Goal: Use online tool/utility: Utilize a website feature to perform a specific function

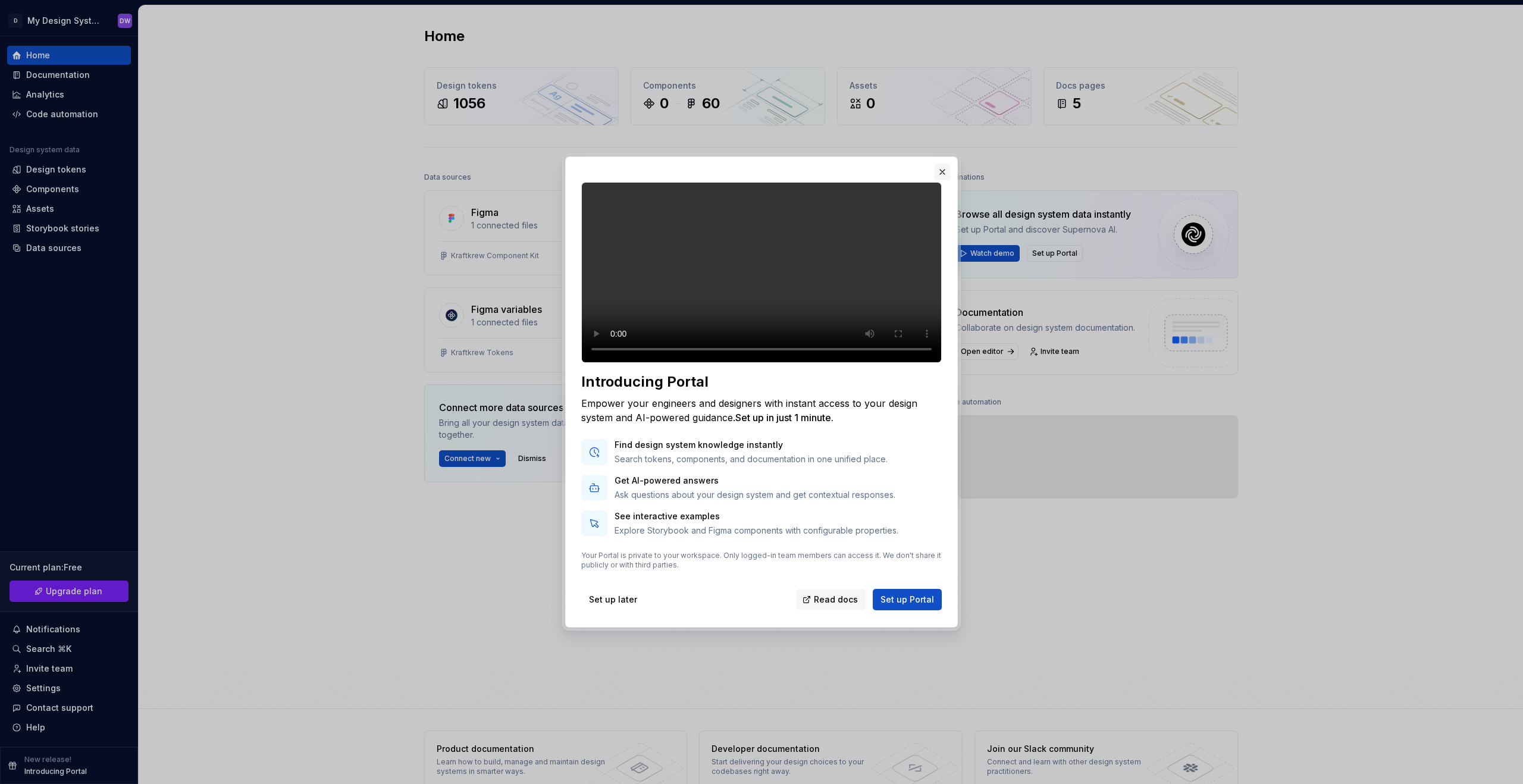
click at [944, 180] on button "button" at bounding box center [942, 171] width 17 height 17
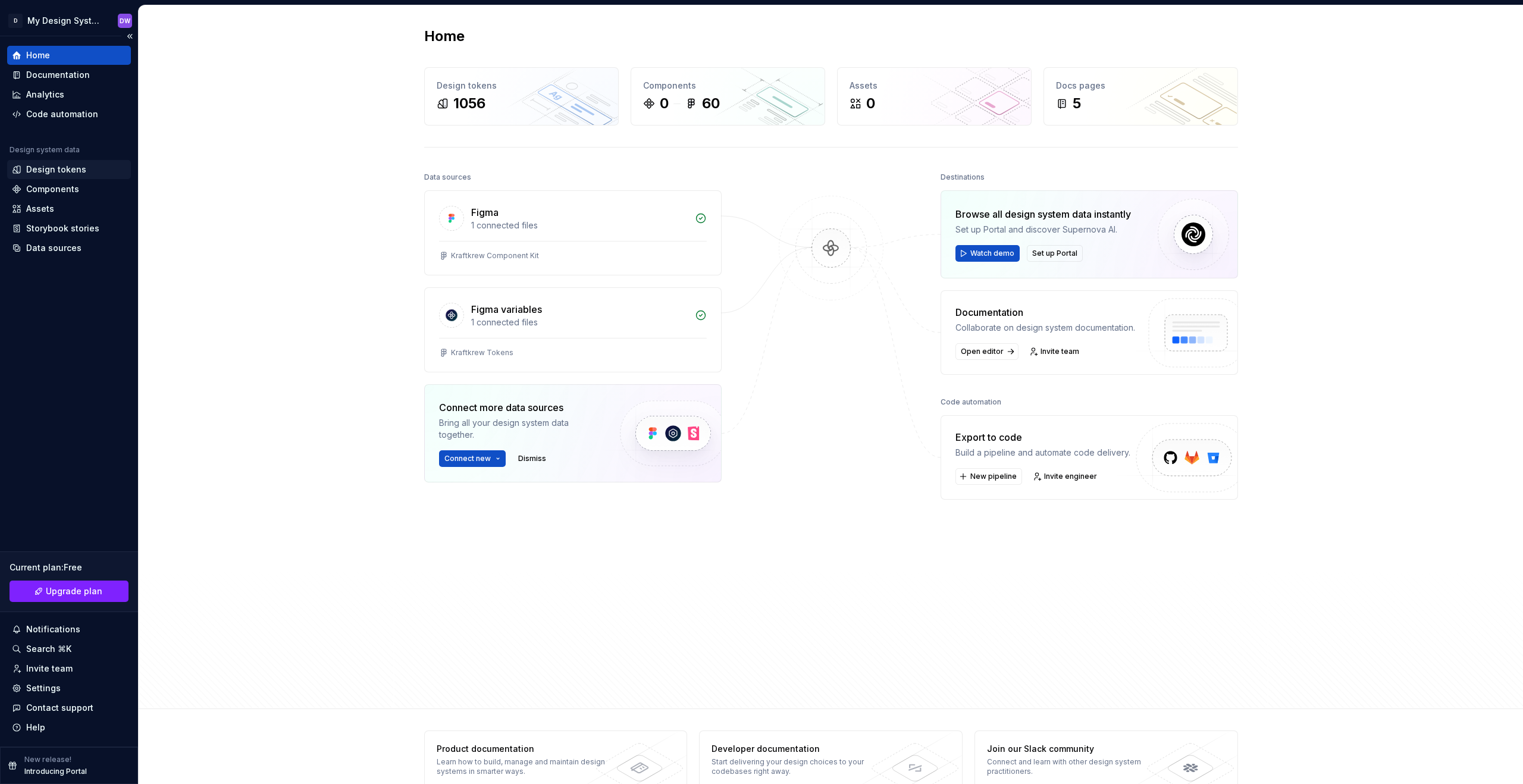
click at [65, 168] on div "Design tokens" at bounding box center [56, 169] width 60 height 12
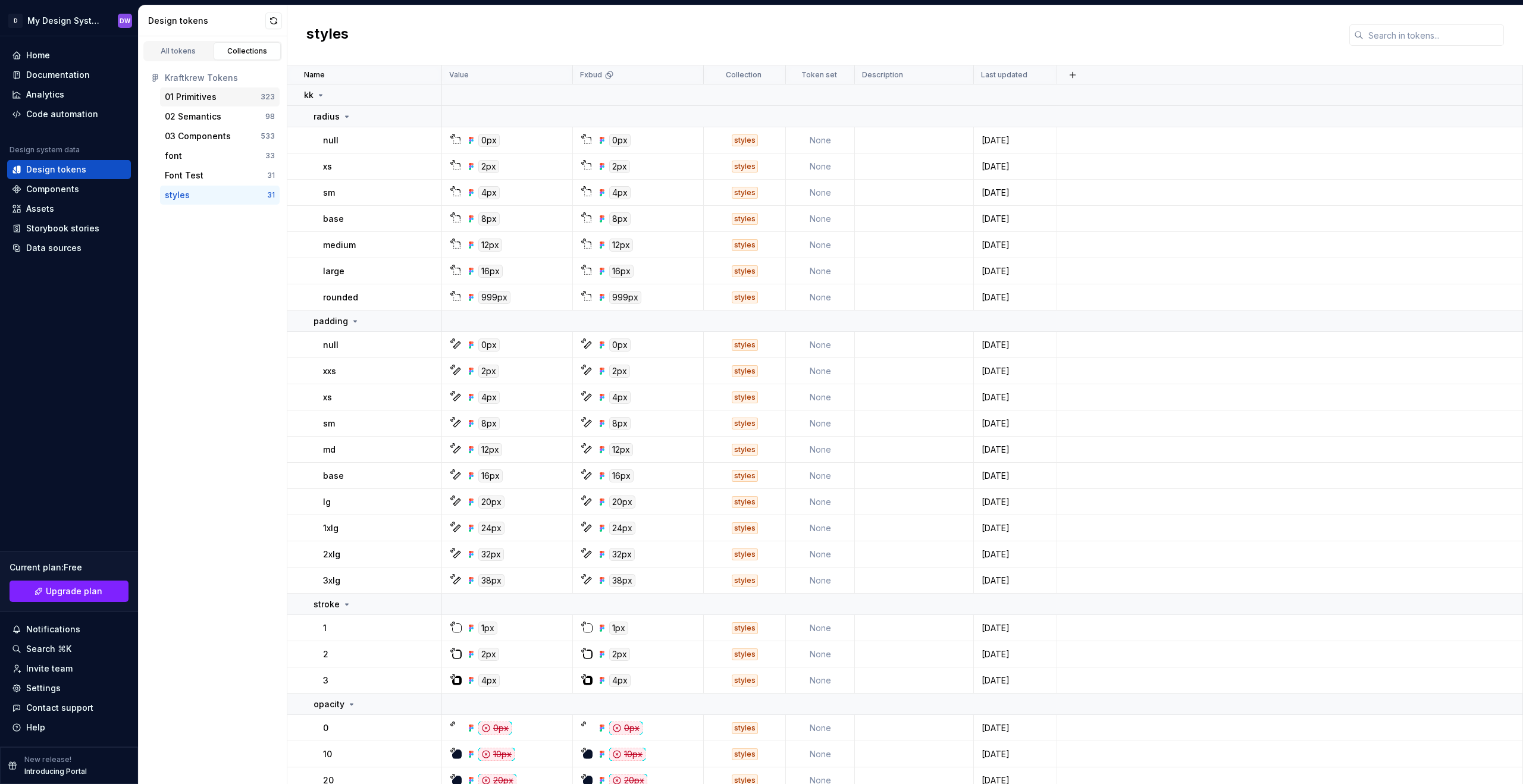
click at [228, 101] on div "01 Primitives" at bounding box center [213, 97] width 96 height 12
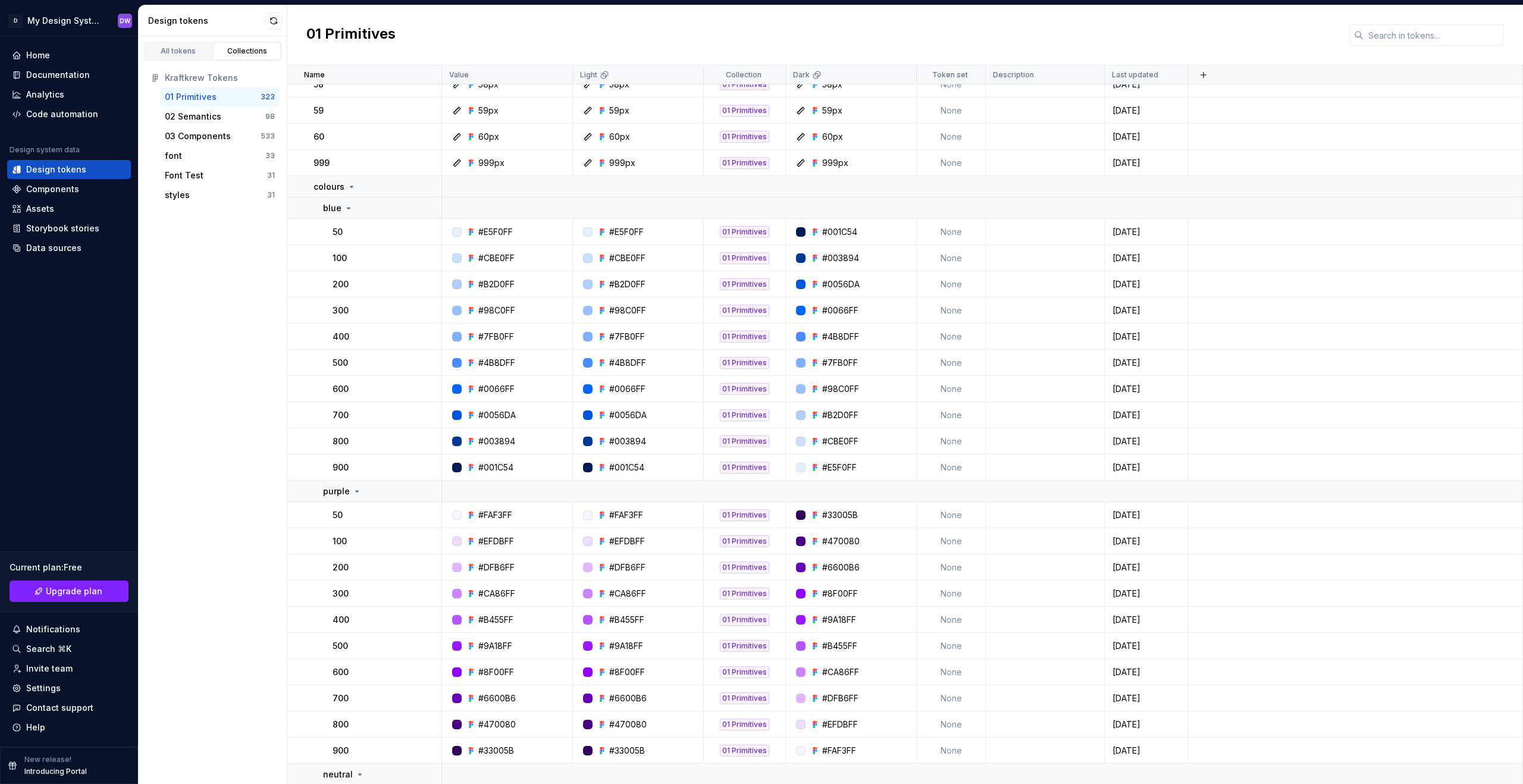
scroll to position [1567, 0]
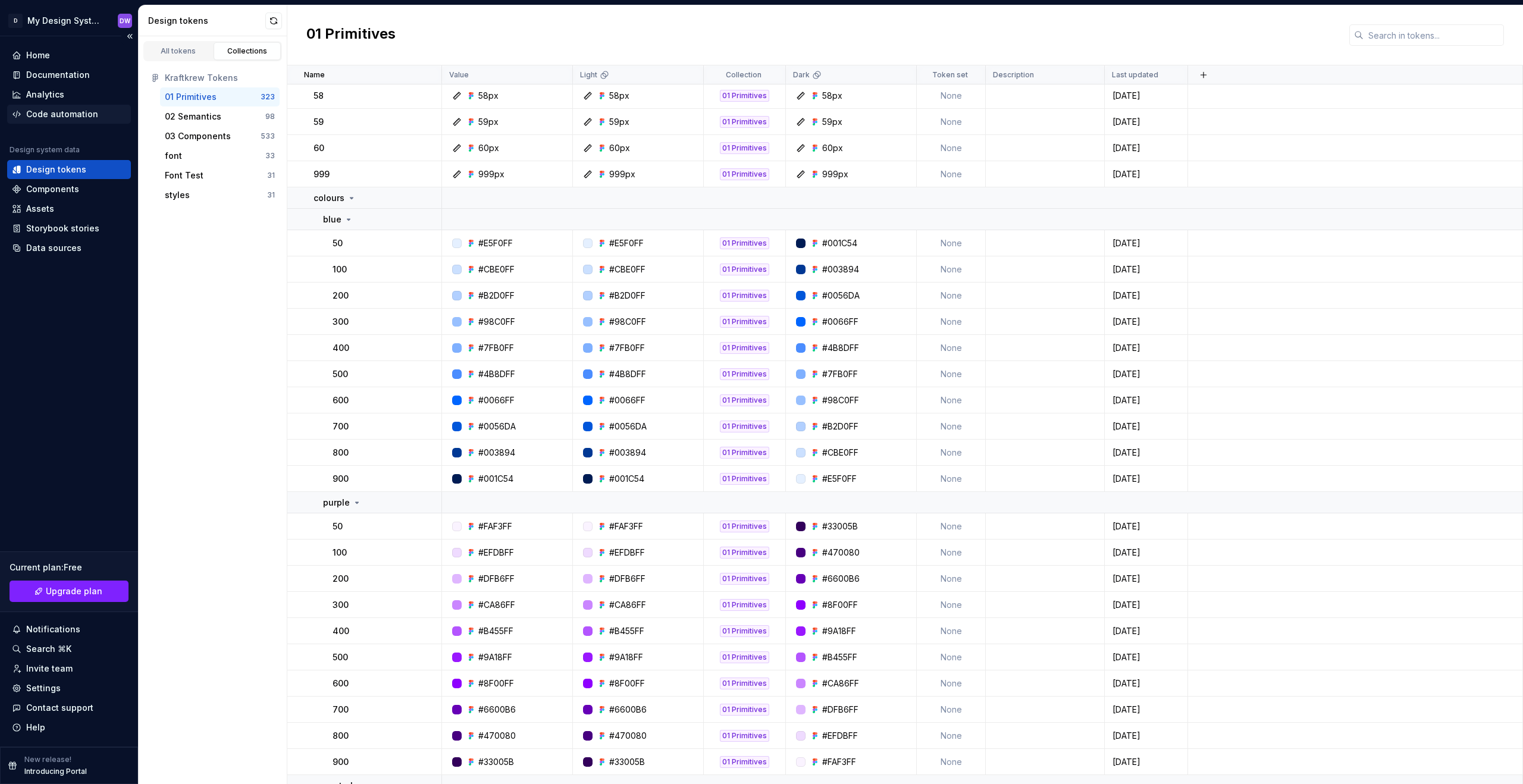
click at [77, 118] on div "Code automation" at bounding box center [62, 114] width 72 height 12
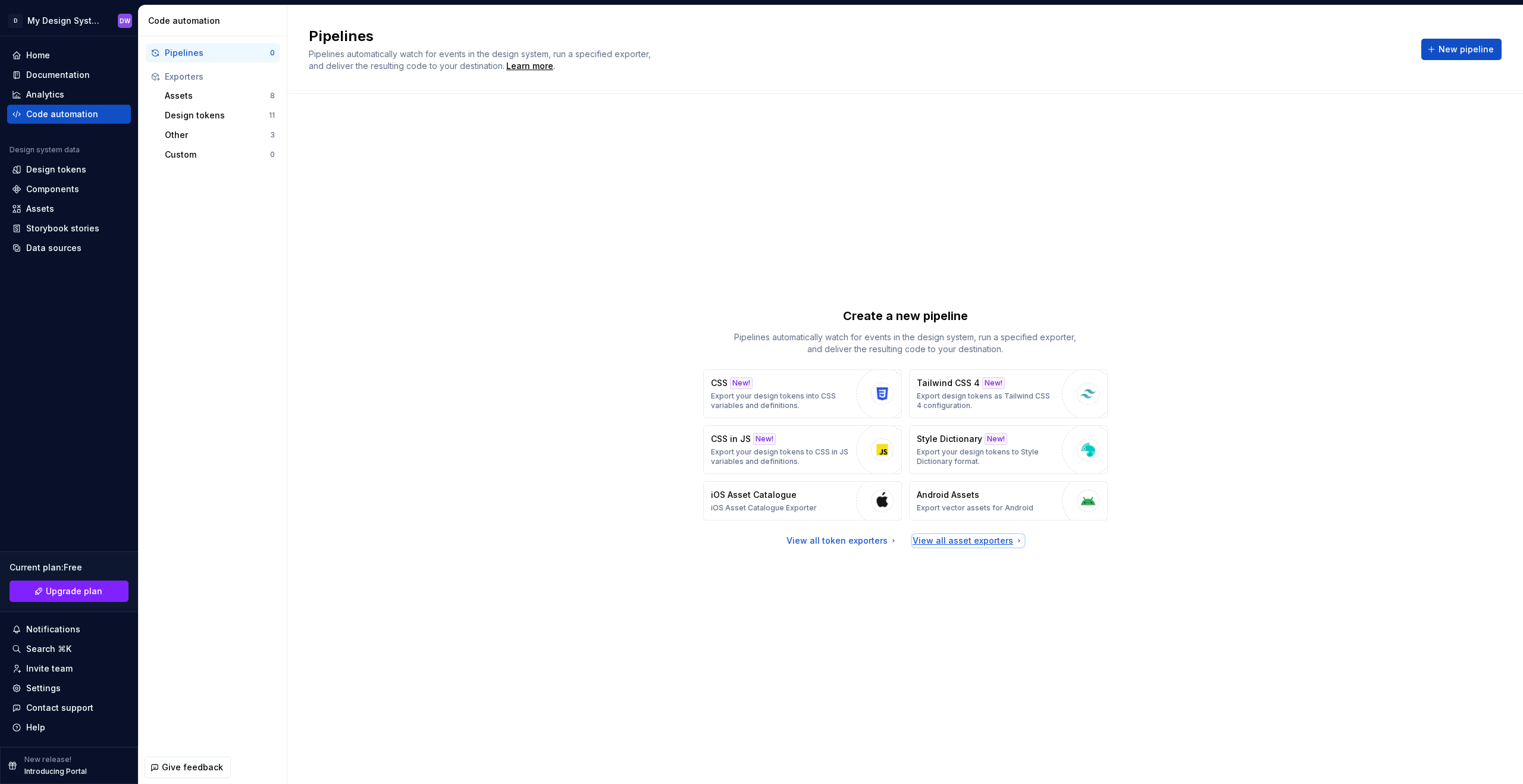
click at [948, 540] on div "View all asset exporters" at bounding box center [968, 541] width 111 height 12
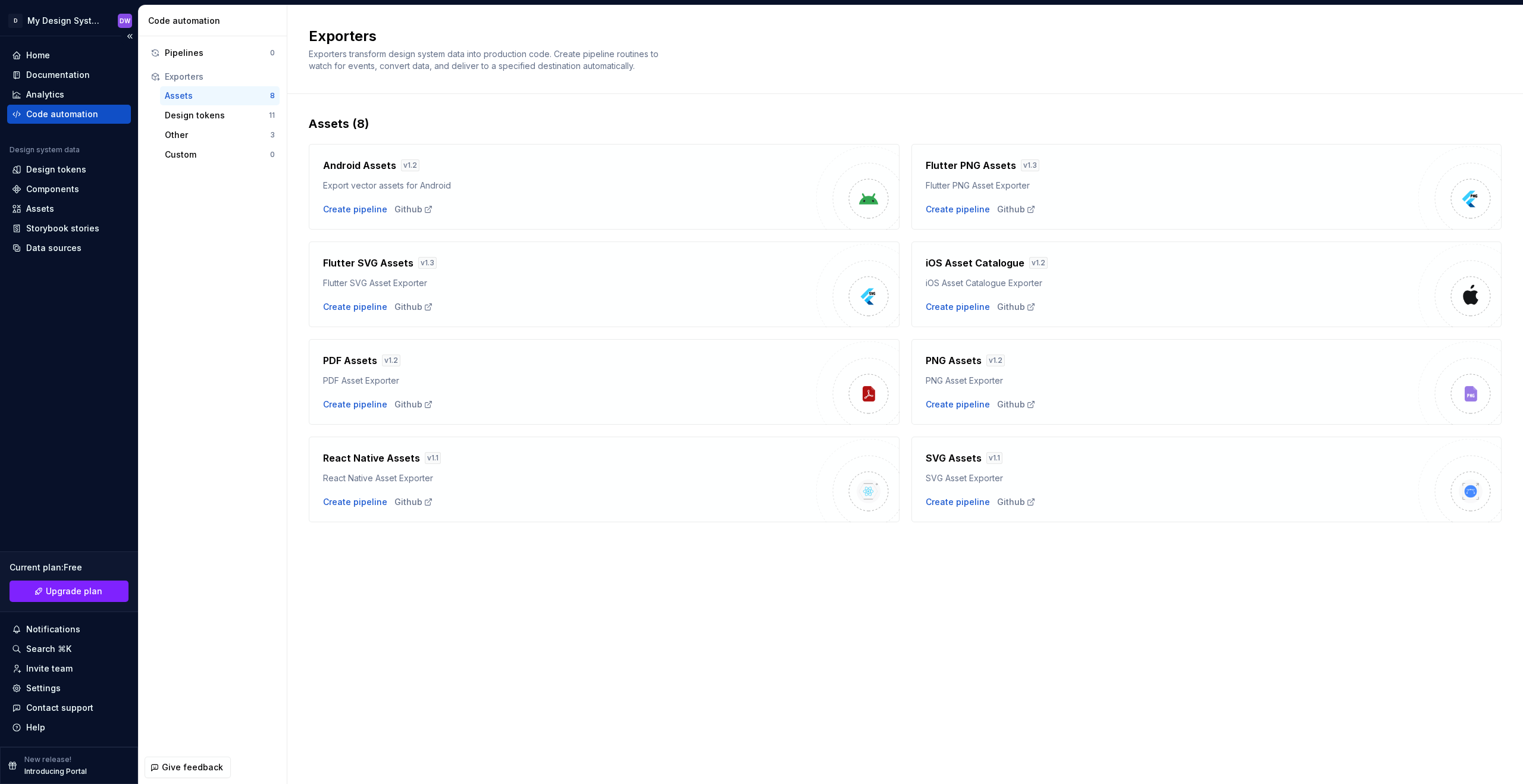
click at [87, 113] on div "Code automation" at bounding box center [62, 114] width 72 height 12
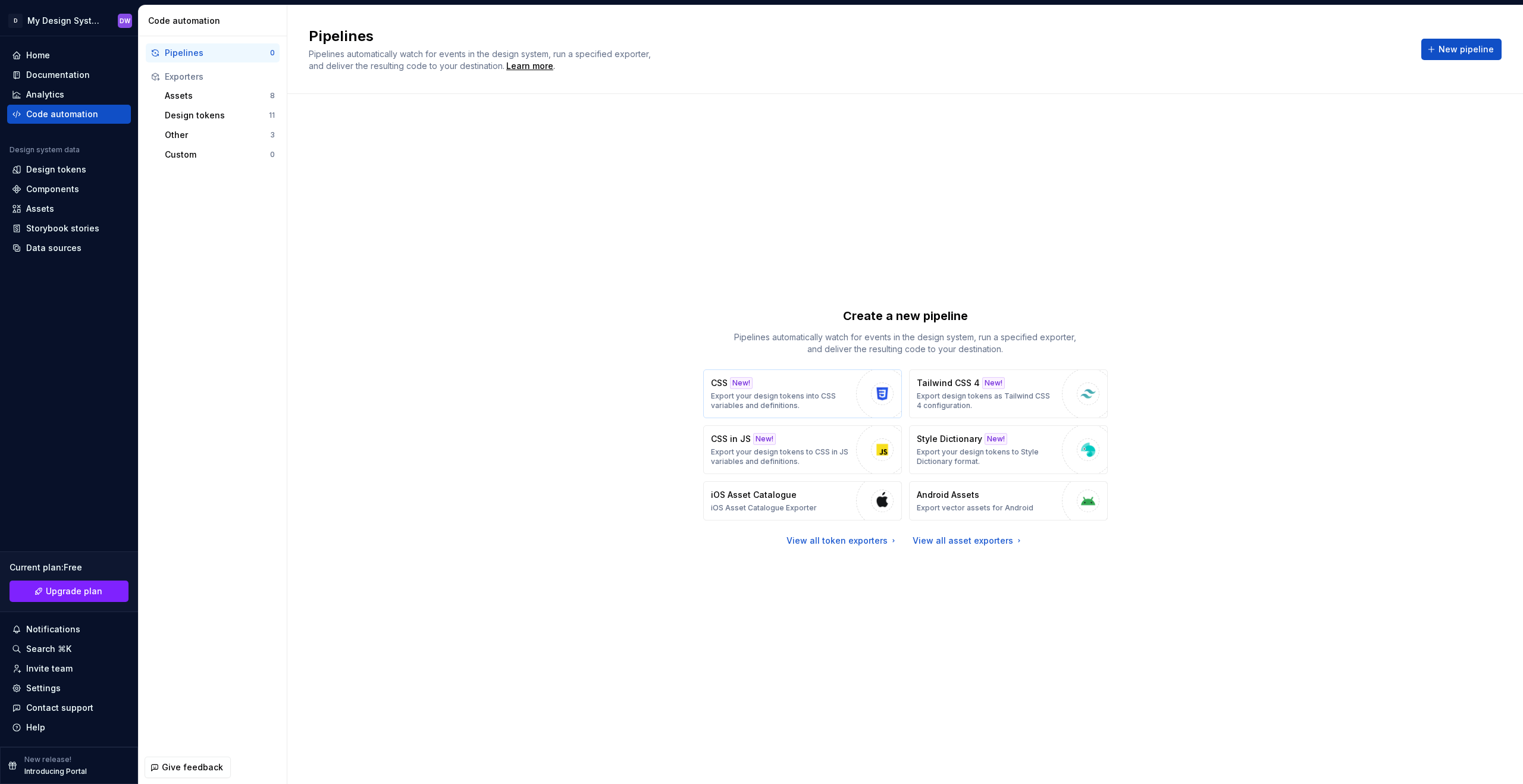
click at [788, 386] on div "CSS New! Export your design tokens into CSS variables and definitions." at bounding box center [780, 394] width 140 height 33
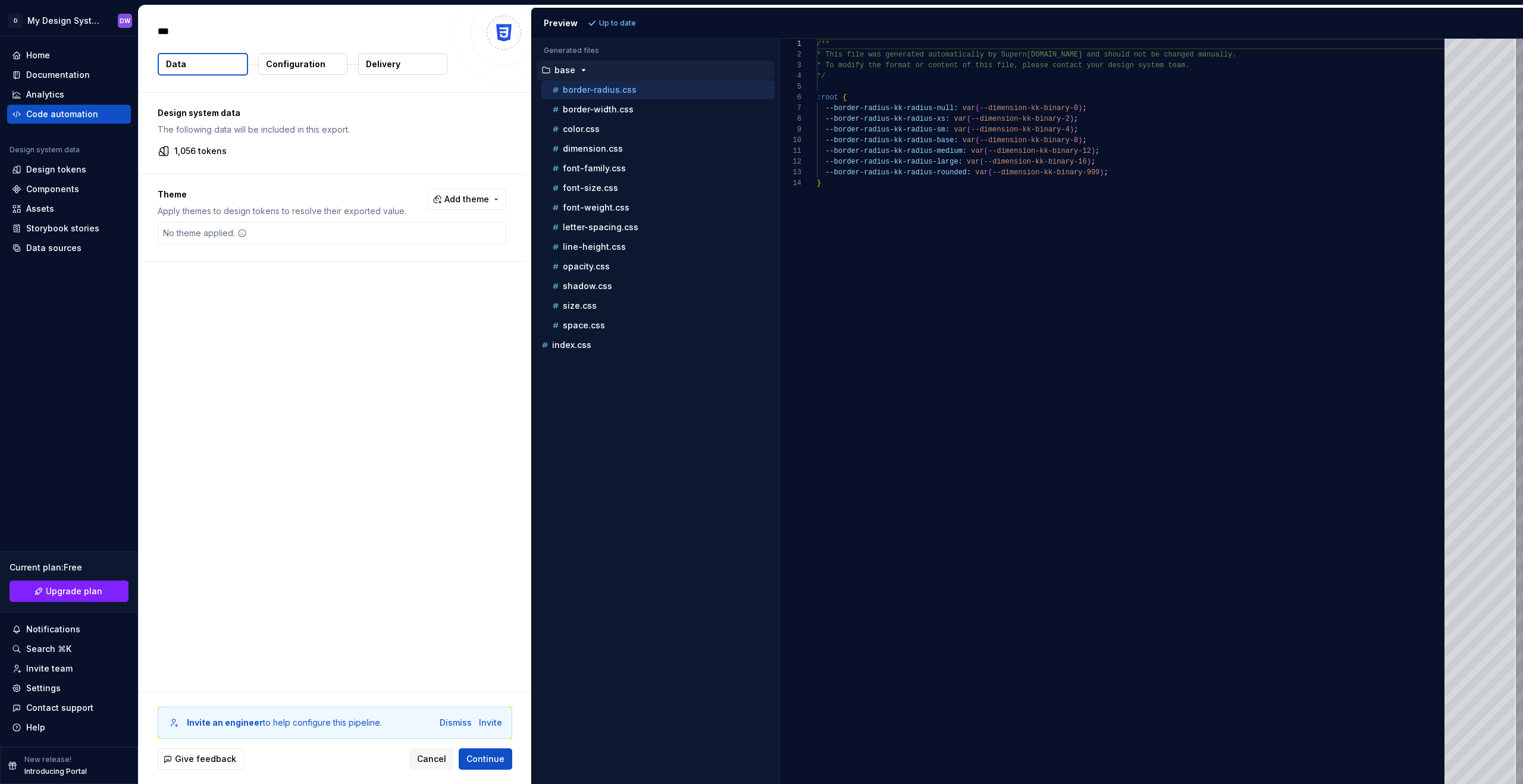
type textarea "*"
click at [441, 756] on span "Cancel" at bounding box center [432, 759] width 29 height 12
